Goal: Task Accomplishment & Management: Use online tool/utility

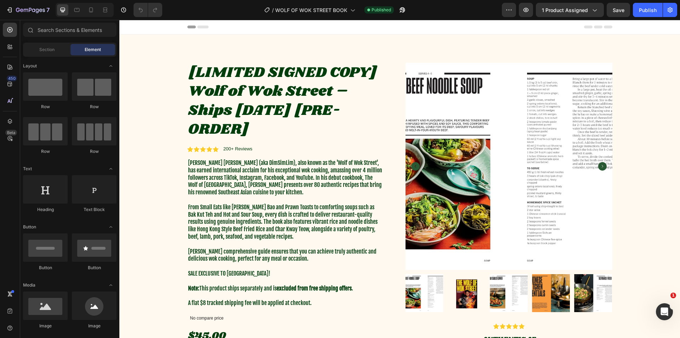
drag, startPoint x: 119, startPoint y: 20, endPoint x: 266, endPoint y: 108, distance: 171.7
click at [266, 108] on h1 "[LIMITED SIGNED COPY] Wolf of Wok Street – Ships [DATE] [PRE-ORDER]" at bounding box center [285, 101] width 196 height 77
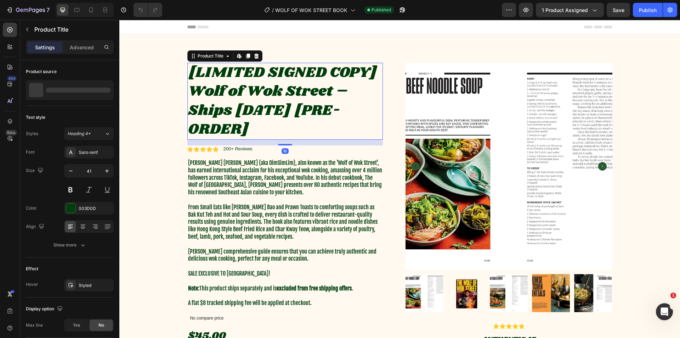
click at [281, 113] on h1 "[LIMITED SIGNED COPY] Wolf of Wok Street – Ships [DATE] [PRE-ORDER]" at bounding box center [285, 101] width 196 height 77
click at [290, 112] on h1 "[LIMITED SIGNED COPY] Wolf of Wok Street – Ships [DATE] [PRE-ORDER]" at bounding box center [285, 101] width 196 height 77
click at [290, 117] on h1 "[LIMITED SIGNED COPY] Wolf of Wok Street – Ships [DATE] [PRE-ORDER]" at bounding box center [285, 101] width 196 height 77
click at [9, 9] on icon "button" at bounding box center [9, 9] width 7 height 7
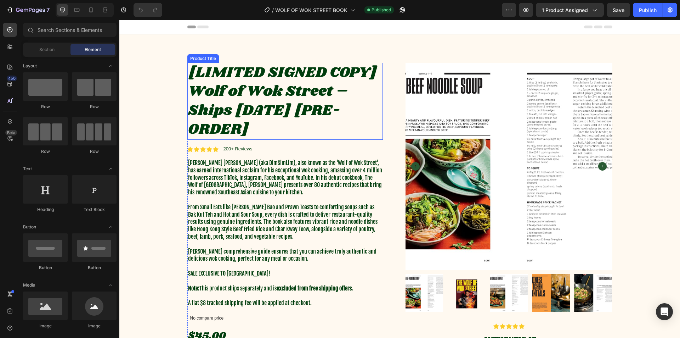
click at [296, 103] on h1 "[LIMITED SIGNED COPY] Wolf of Wok Street – Ships [DATE] [PRE-ORDER]" at bounding box center [285, 101] width 196 height 77
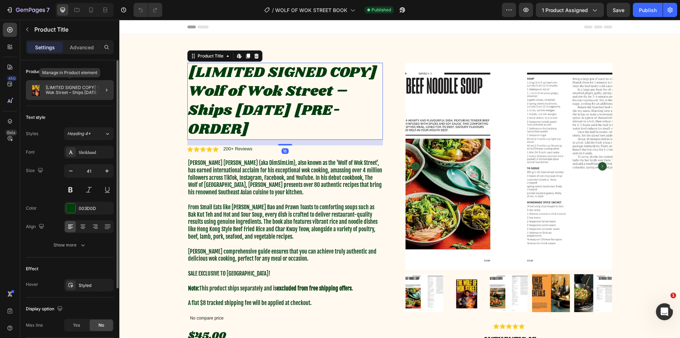
click at [73, 89] on p "[LIMITED SIGNED COPY] Wolf of Wok Street – Ships [DATE] [PRE-ORDER]" at bounding box center [78, 90] width 65 height 10
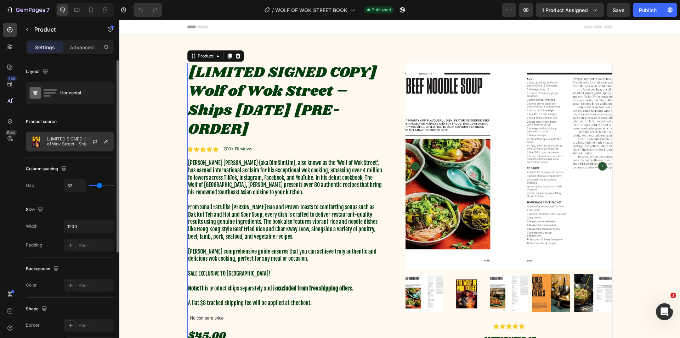
click at [101, 141] on div at bounding box center [97, 141] width 31 height 19
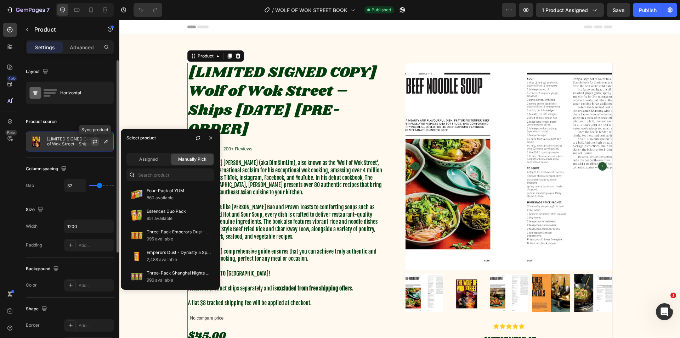
click at [92, 142] on button "button" at bounding box center [95, 141] width 9 height 9
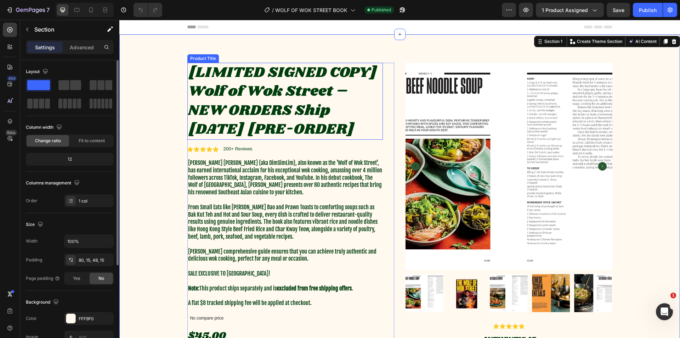
click at [333, 97] on h1 "[LIMITED SIGNED COPY] Wolf of Wok Street – NEW ORDERS Ship [DATE] [PRE-ORDER]" at bounding box center [285, 101] width 196 height 77
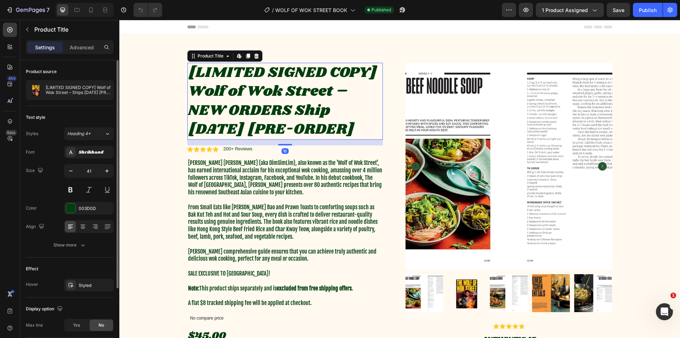
click at [309, 102] on h1 "[LIMITED SIGNED COPY] Wolf of Wok Street – NEW ORDERS Ship [DATE] [PRE-ORDER]" at bounding box center [285, 101] width 196 height 77
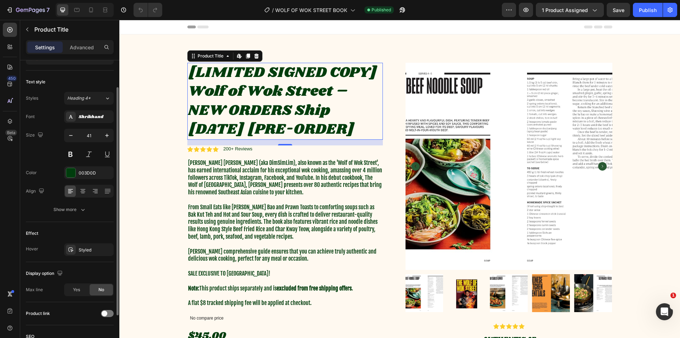
click at [336, 124] on h1 "[LIMITED SIGNED COPY] Wolf of Wok Street – NEW ORDERS Ship [DATE] [PRE-ORDER]" at bounding box center [285, 101] width 196 height 77
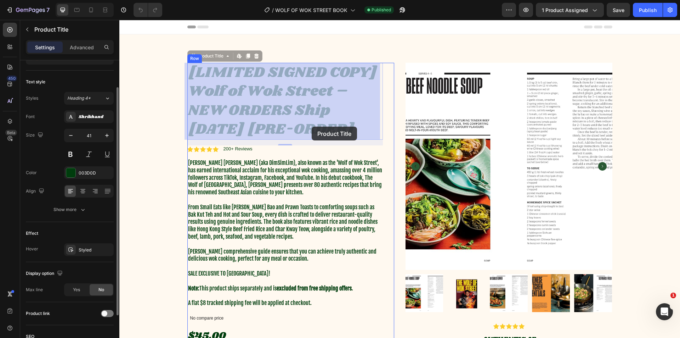
drag, startPoint x: 367, startPoint y: 132, endPoint x: 354, endPoint y: 133, distance: 13.5
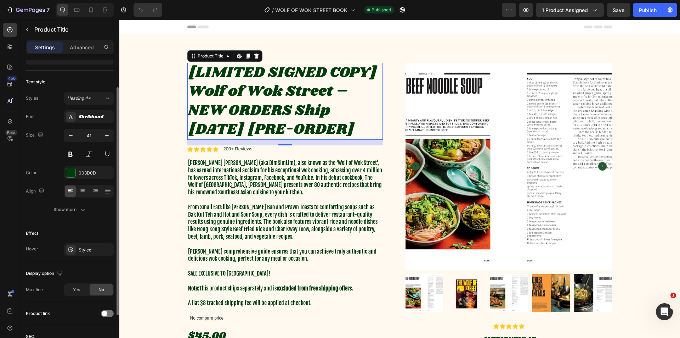
click at [334, 116] on h1 "[LIMITED SIGNED COPY] Wolf of Wok Street – NEW ORDERS Ship [DATE] [PRE-ORDER]" at bounding box center [285, 101] width 196 height 77
click at [335, 115] on h1 "[LIMITED SIGNED COPY] Wolf of Wok Street – NEW ORDERS Ship [DATE] [PRE-ORDER]" at bounding box center [285, 101] width 196 height 77
click at [303, 113] on h1 "[LIMITED SIGNED COPY] Wolf of Wok Street – NEW ORDERS Ship [DATE] [PRE-ORDER]" at bounding box center [285, 101] width 196 height 77
click at [304, 113] on h1 "[LIMITED SIGNED COPY] Wolf of Wok Street – NEW ORDERS Ship [DATE] [PRE-ORDER]" at bounding box center [285, 101] width 196 height 77
click at [276, 114] on h1 "[LIMITED SIGNED COPY] Wolf of Wok Street – NEW ORDERS Ship [DATE] [PRE-ORDER]" at bounding box center [285, 101] width 196 height 77
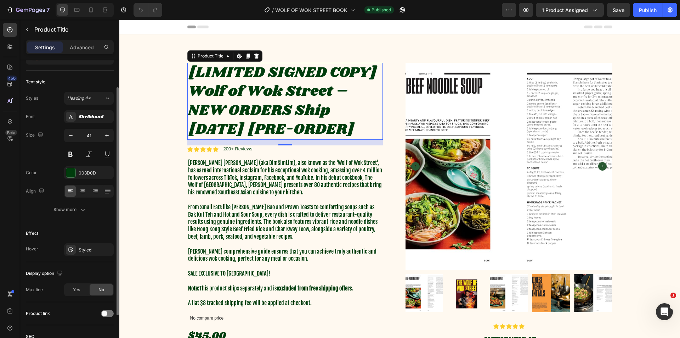
click at [276, 114] on h1 "[LIMITED SIGNED COPY] Wolf of Wok Street – NEW ORDERS Ship [DATE] [PRE-ORDER]" at bounding box center [285, 101] width 196 height 77
click at [279, 114] on h1 "[LIMITED SIGNED COPY] Wolf of Wok Street – NEW ORDERS Ship [DATE] [PRE-ORDER]" at bounding box center [285, 101] width 196 height 77
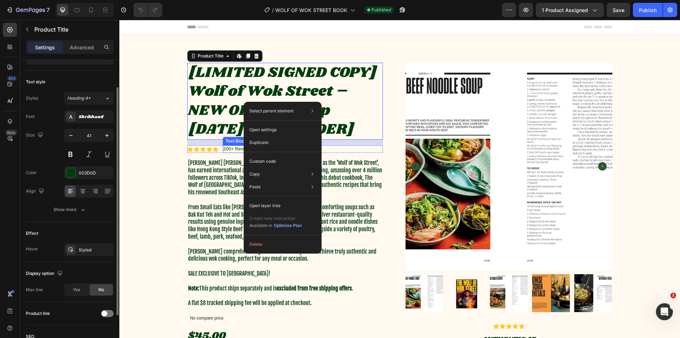
click at [207, 106] on h1 "[LIMITED SIGNED COPY] Wolf of Wok Street – NEW ORDERS Ship [DATE] [PRE-ORDER]" at bounding box center [285, 101] width 196 height 77
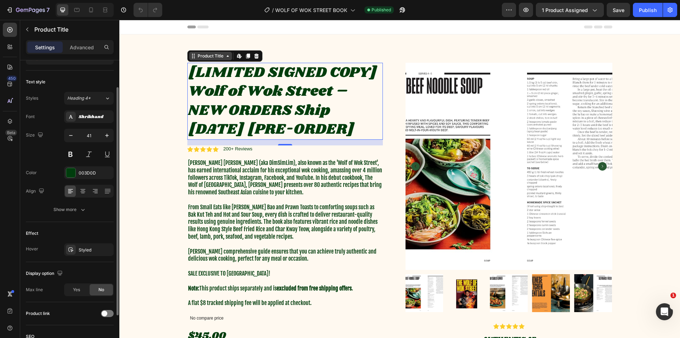
click at [217, 58] on div "Product Title" at bounding box center [210, 56] width 29 height 6
click at [313, 90] on h1 "[LIMITED SIGNED COPY] Wolf of Wok Street – NEW ORDERS Ship [DATE] [PRE-ORDER]" at bounding box center [285, 101] width 196 height 77
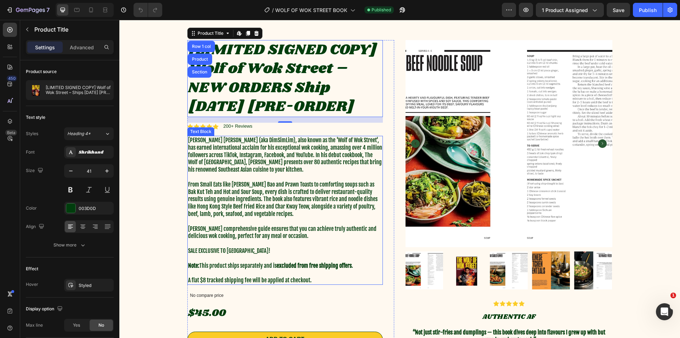
scroll to position [0, 0]
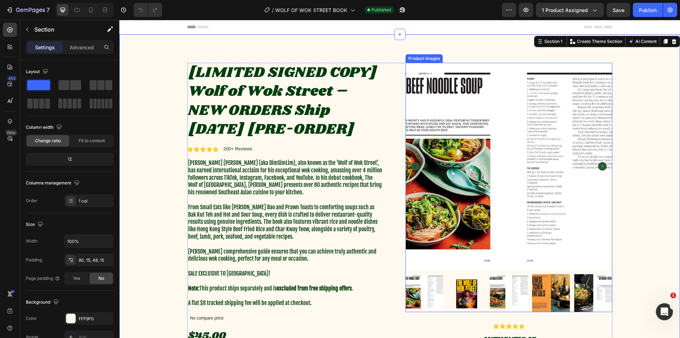
click at [467, 289] on img at bounding box center [467, 293] width 38 height 38
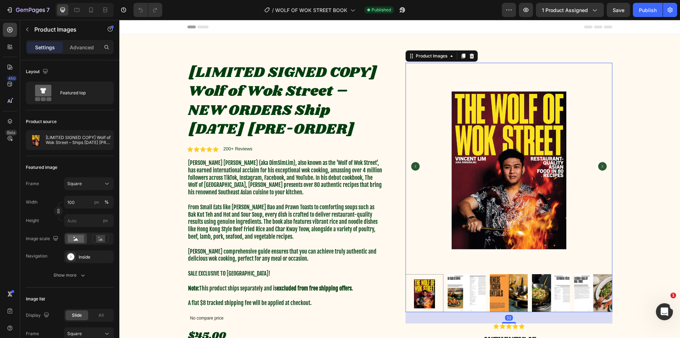
click at [598, 168] on icon "Carousel Next Arrow" at bounding box center [602, 166] width 9 height 9
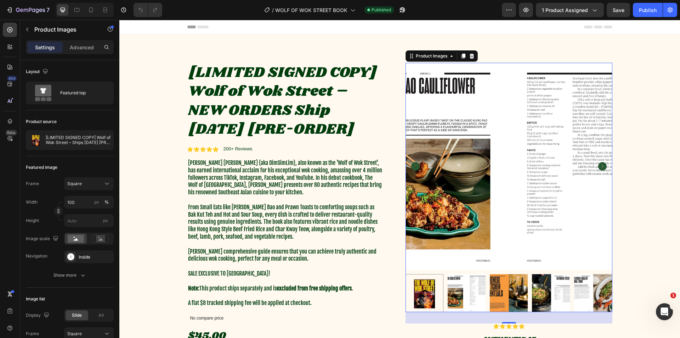
click at [598, 168] on icon "Carousel Next Arrow" at bounding box center [602, 166] width 9 height 9
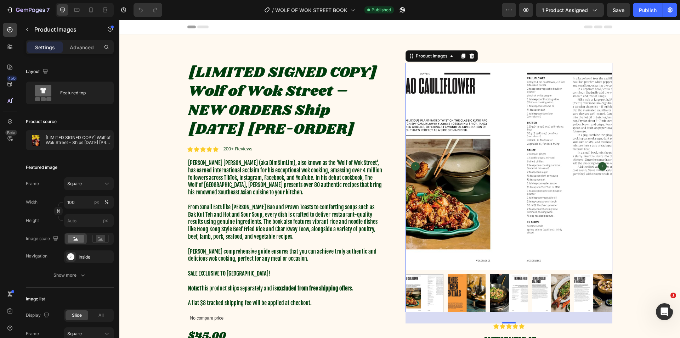
click at [598, 168] on icon "Carousel Next Arrow" at bounding box center [602, 166] width 9 height 9
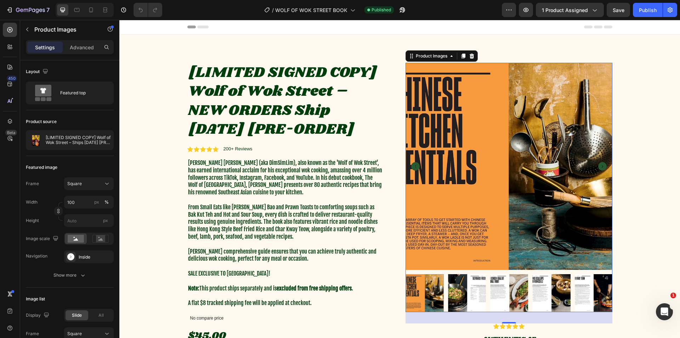
click at [598, 168] on icon "Carousel Next Arrow" at bounding box center [602, 166] width 9 height 9
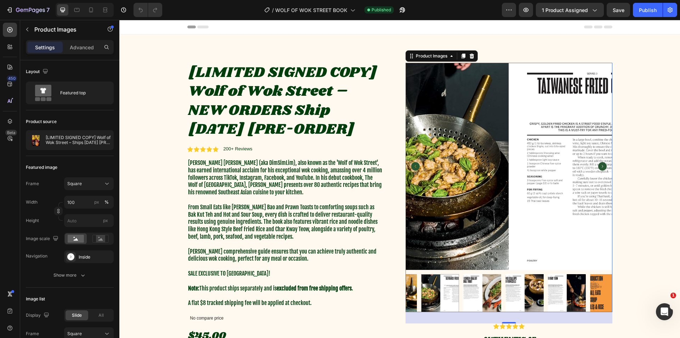
click at [598, 168] on icon "Carousel Next Arrow" at bounding box center [602, 166] width 9 height 9
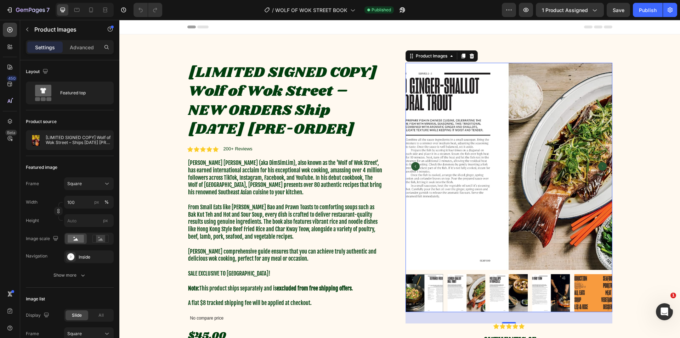
click at [598, 168] on icon "Carousel Next Arrow" at bounding box center [602, 166] width 9 height 9
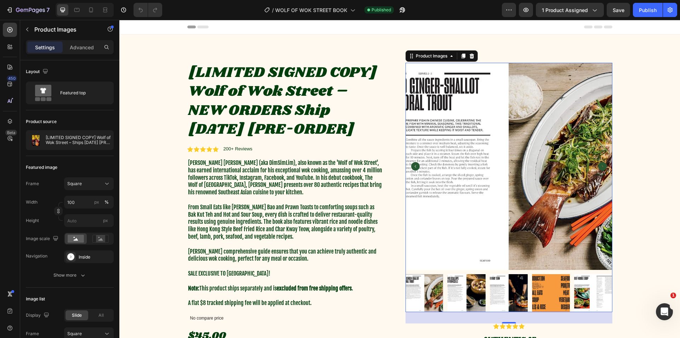
click at [412, 168] on icon "Carousel Back Arrow" at bounding box center [415, 166] width 9 height 9
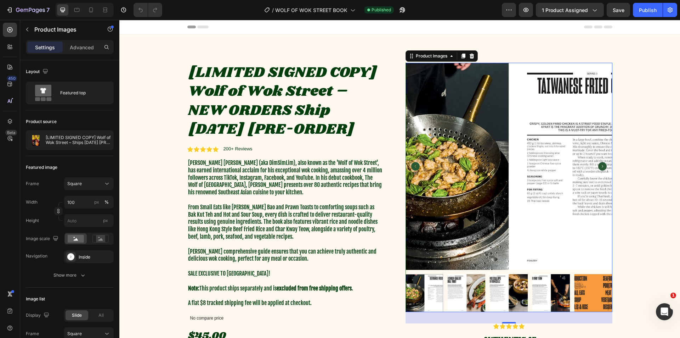
click at [600, 166] on icon "Carousel Next Arrow" at bounding box center [602, 166] width 9 height 9
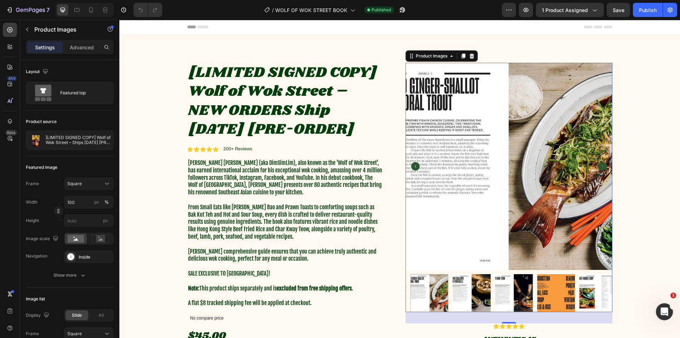
click at [412, 163] on icon "Carousel Back Arrow" at bounding box center [415, 166] width 9 height 9
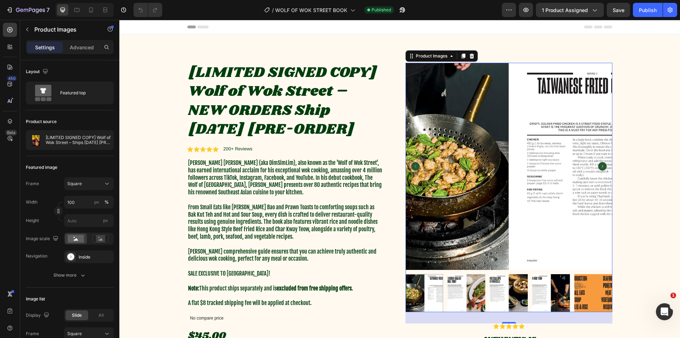
click at [416, 162] on img at bounding box center [509, 166] width 207 height 207
click at [415, 164] on icon "Carousel Back Arrow" at bounding box center [415, 166] width 9 height 9
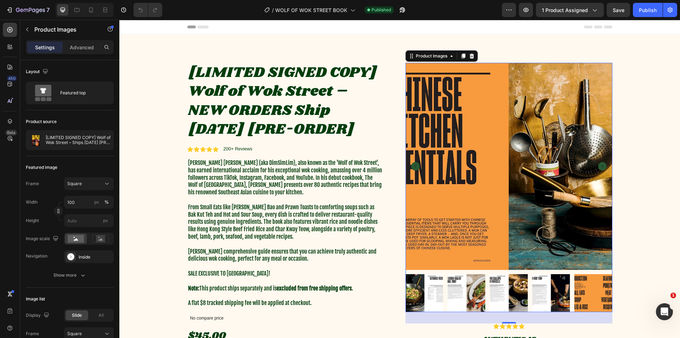
click at [417, 163] on icon "Carousel Back Arrow" at bounding box center [415, 166] width 9 height 9
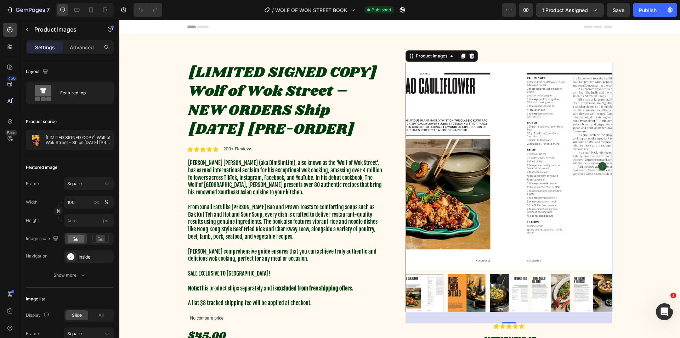
click at [516, 125] on img at bounding box center [509, 166] width 207 height 207
click at [413, 166] on icon "Carousel Back Arrow" at bounding box center [415, 166] width 9 height 9
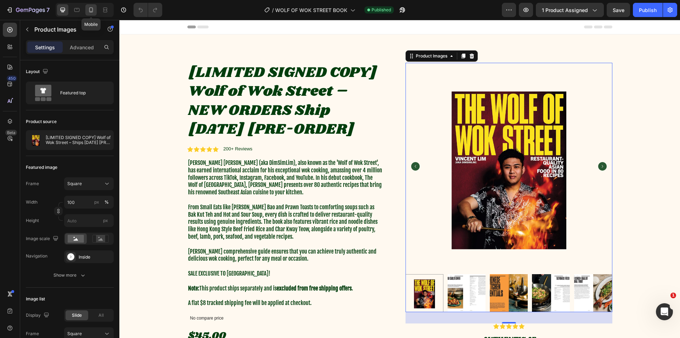
click at [95, 13] on div at bounding box center [90, 9] width 11 height 11
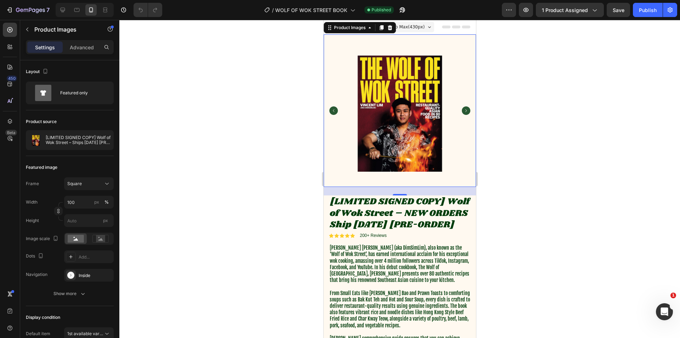
click at [462, 109] on icon "Carousel Next Arrow" at bounding box center [466, 110] width 9 height 9
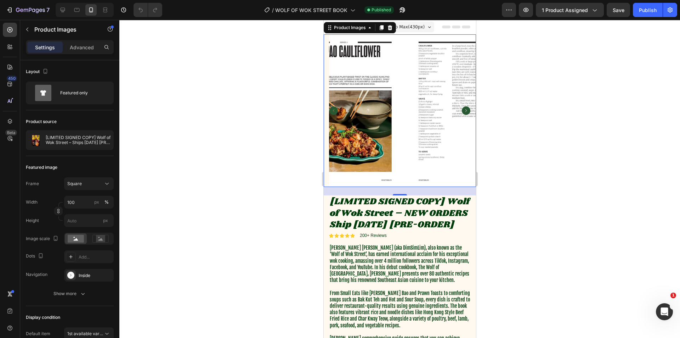
click at [462, 109] on icon "Carousel Next Arrow" at bounding box center [466, 110] width 9 height 9
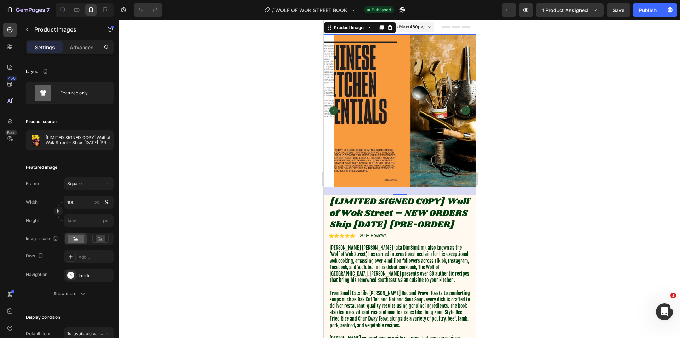
click at [462, 109] on icon "Carousel Next Arrow" at bounding box center [466, 110] width 9 height 9
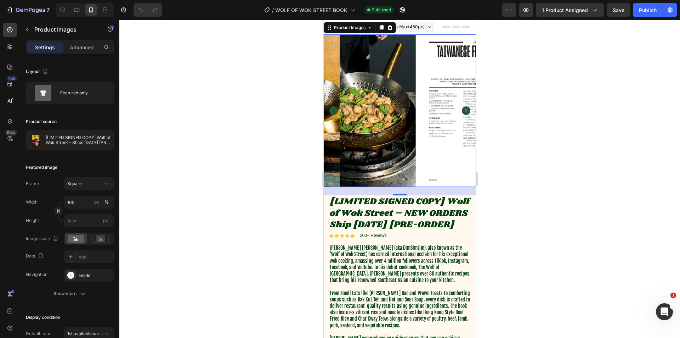
click at [462, 109] on icon "Carousel Next Arrow" at bounding box center [466, 110] width 9 height 9
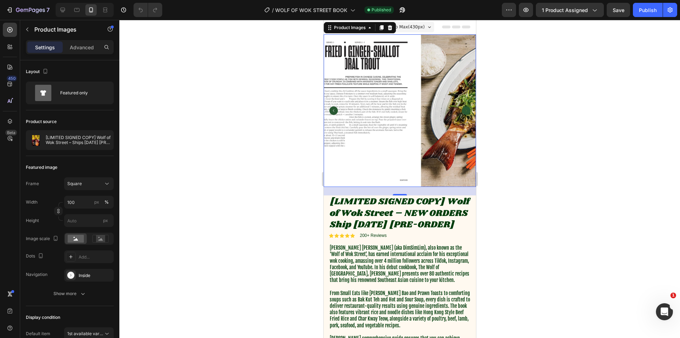
click at [462, 108] on icon "Carousel Next Arrow" at bounding box center [466, 110] width 9 height 9
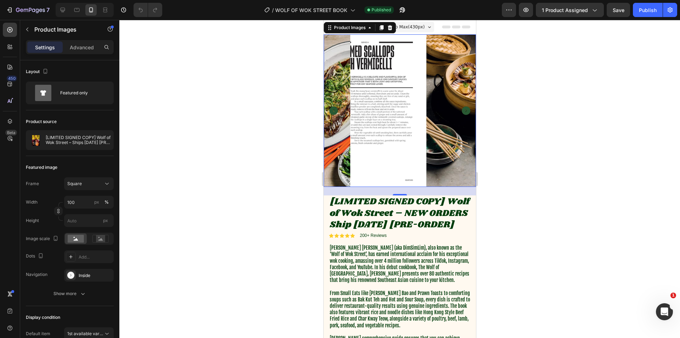
drag, startPoint x: 626, startPoint y: 111, endPoint x: 594, endPoint y: 103, distance: 32.9
click at [622, 112] on div at bounding box center [399, 179] width 561 height 318
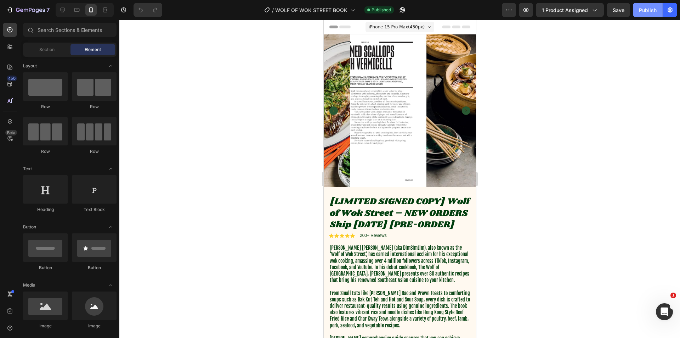
click at [639, 13] on div "Publish" at bounding box center [648, 9] width 18 height 7
